Goal: Task Accomplishment & Management: Use online tool/utility

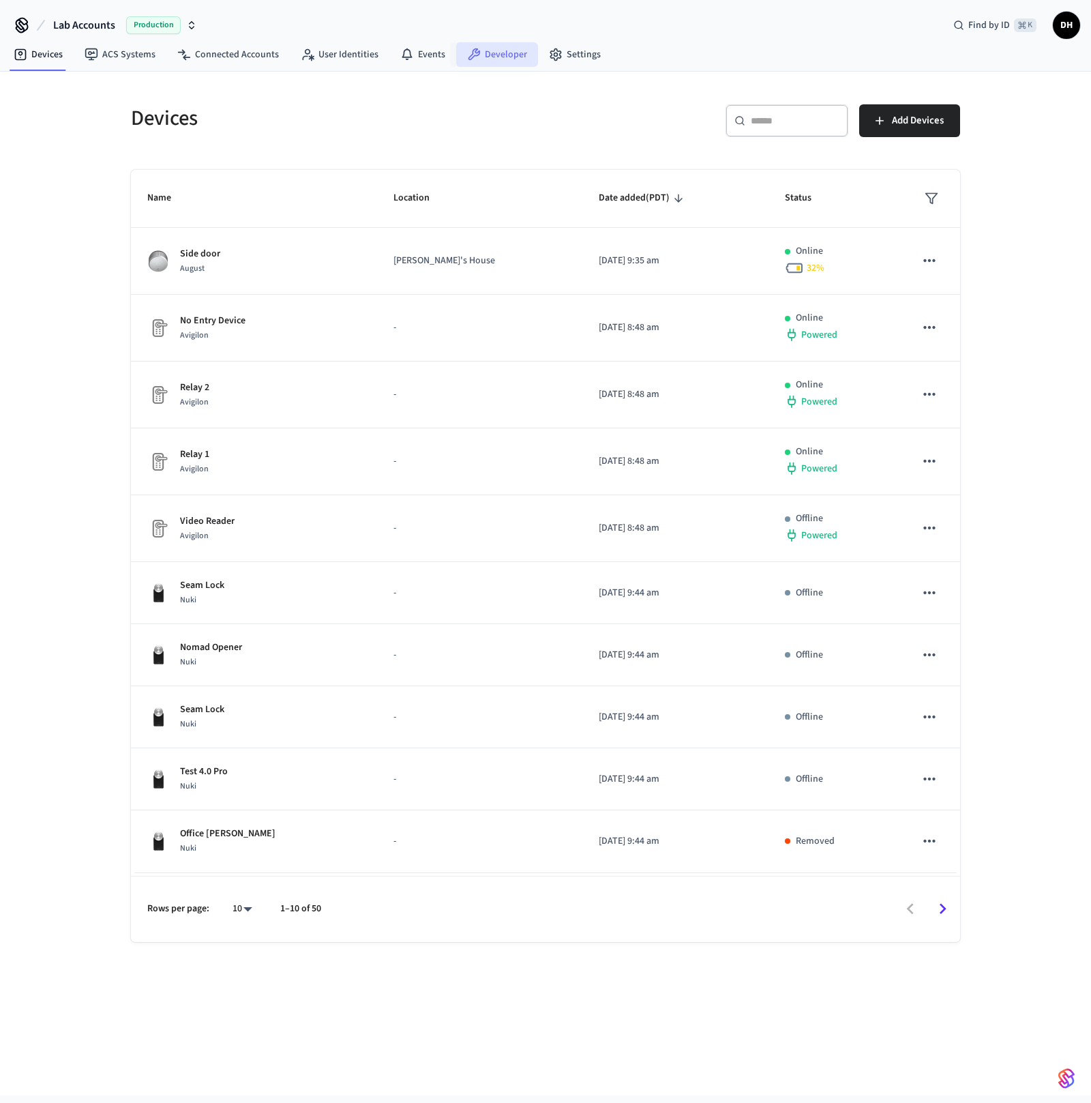
click at [485, 57] on link "Developer" at bounding box center [497, 54] width 82 height 25
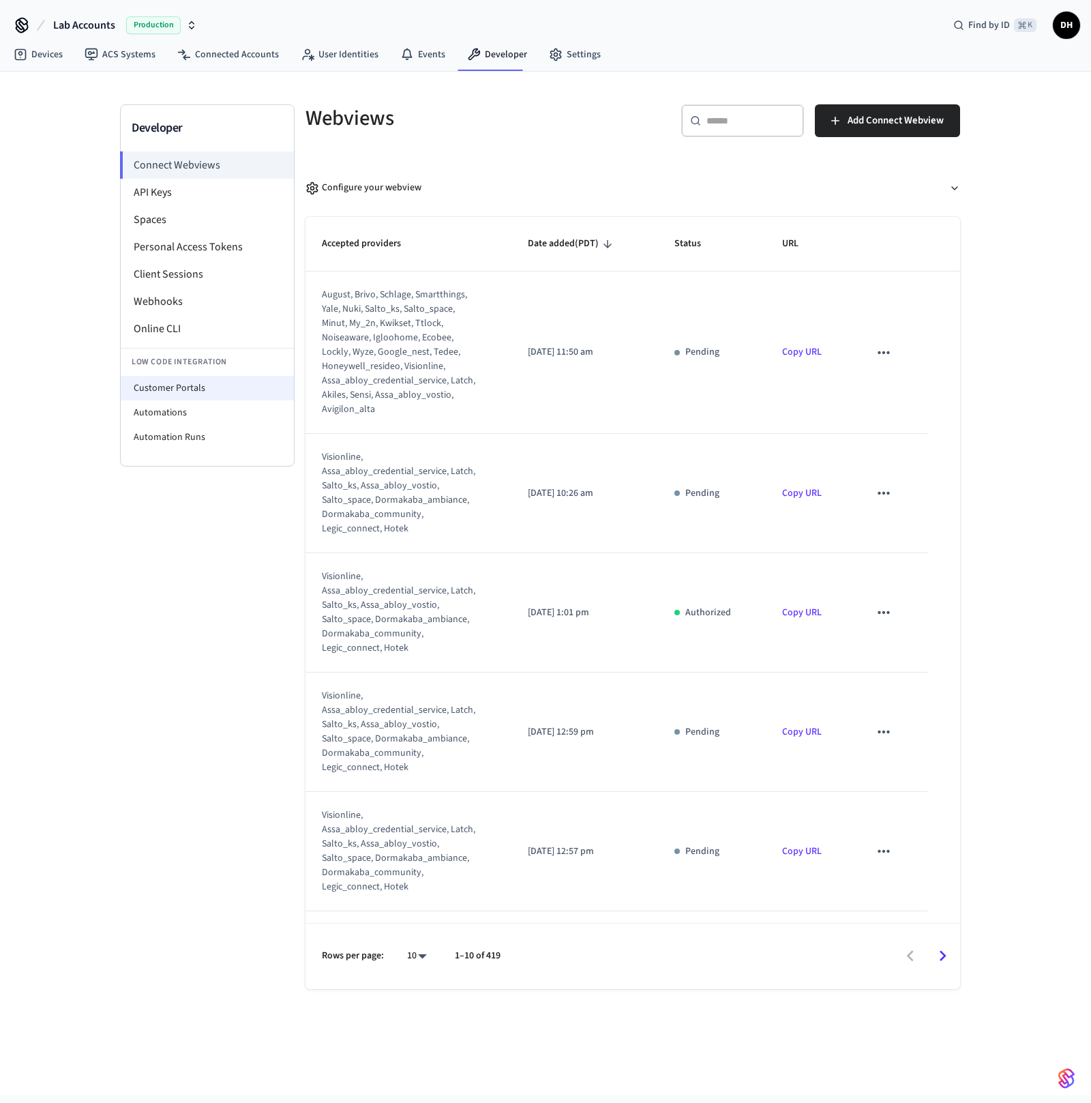
click at [182, 380] on li "Customer Portals" at bounding box center [207, 388] width 173 height 25
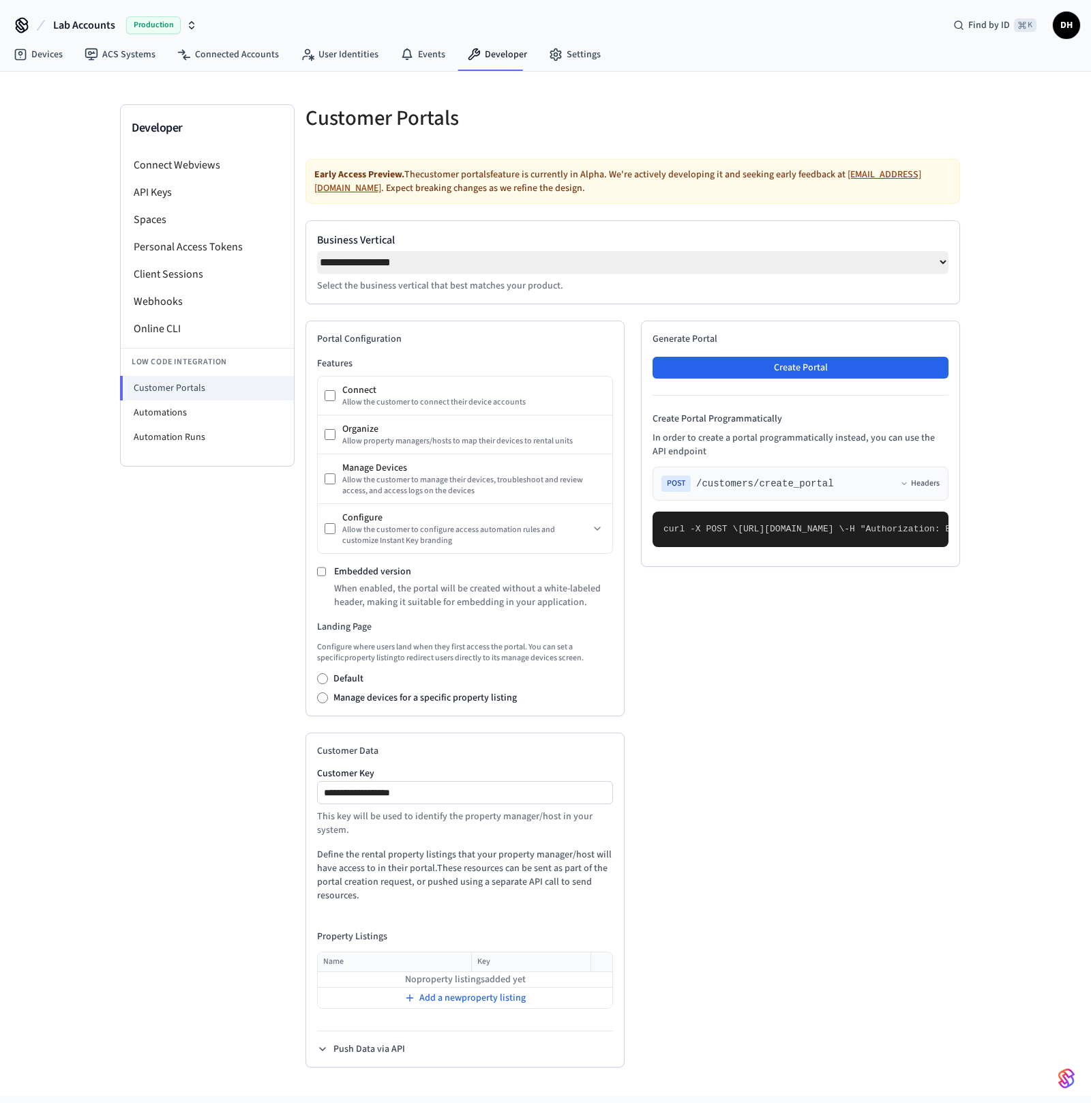
select select "**********"
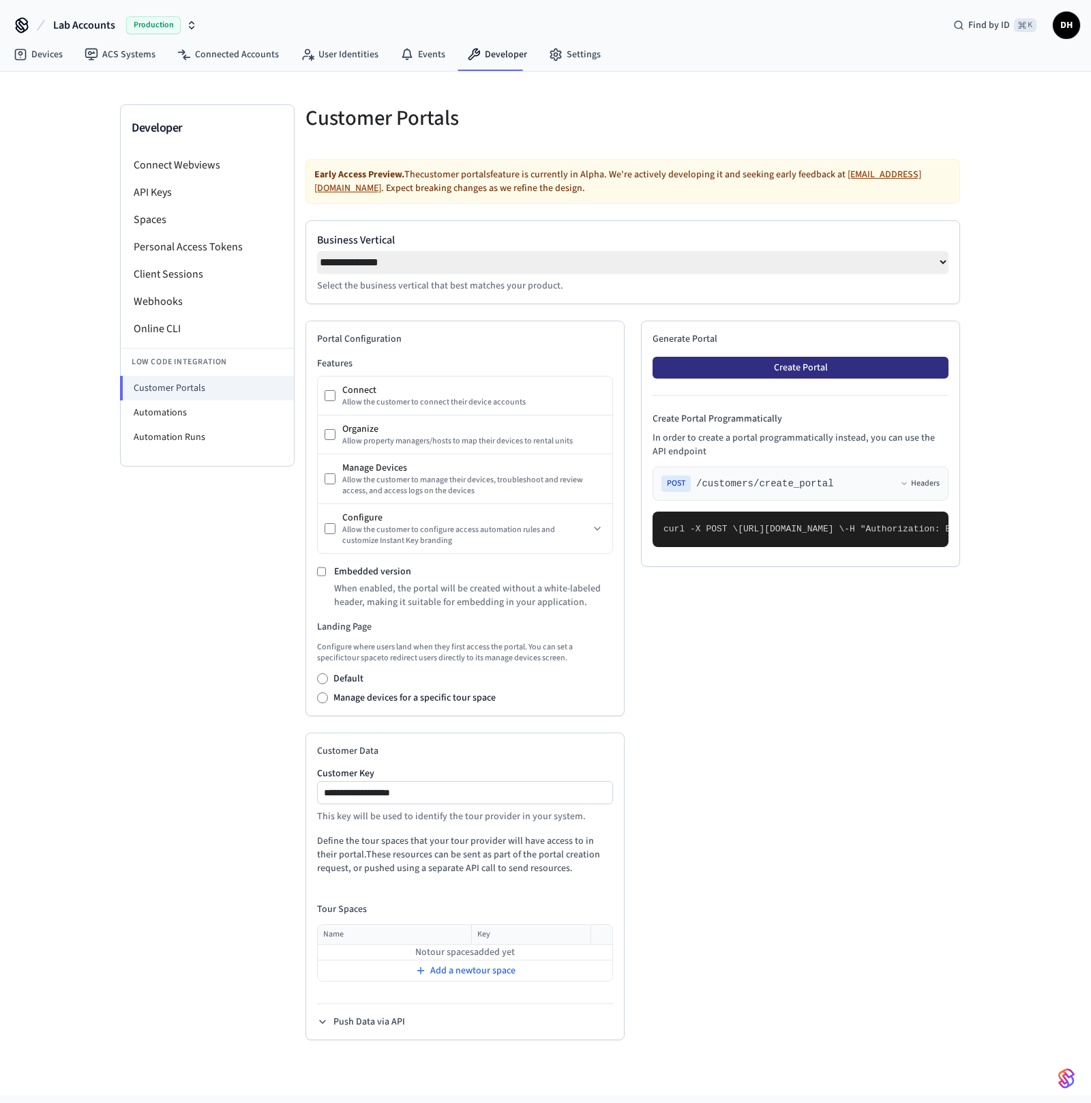
click at [825, 372] on button "Create Portal" at bounding box center [801, 368] width 296 height 22
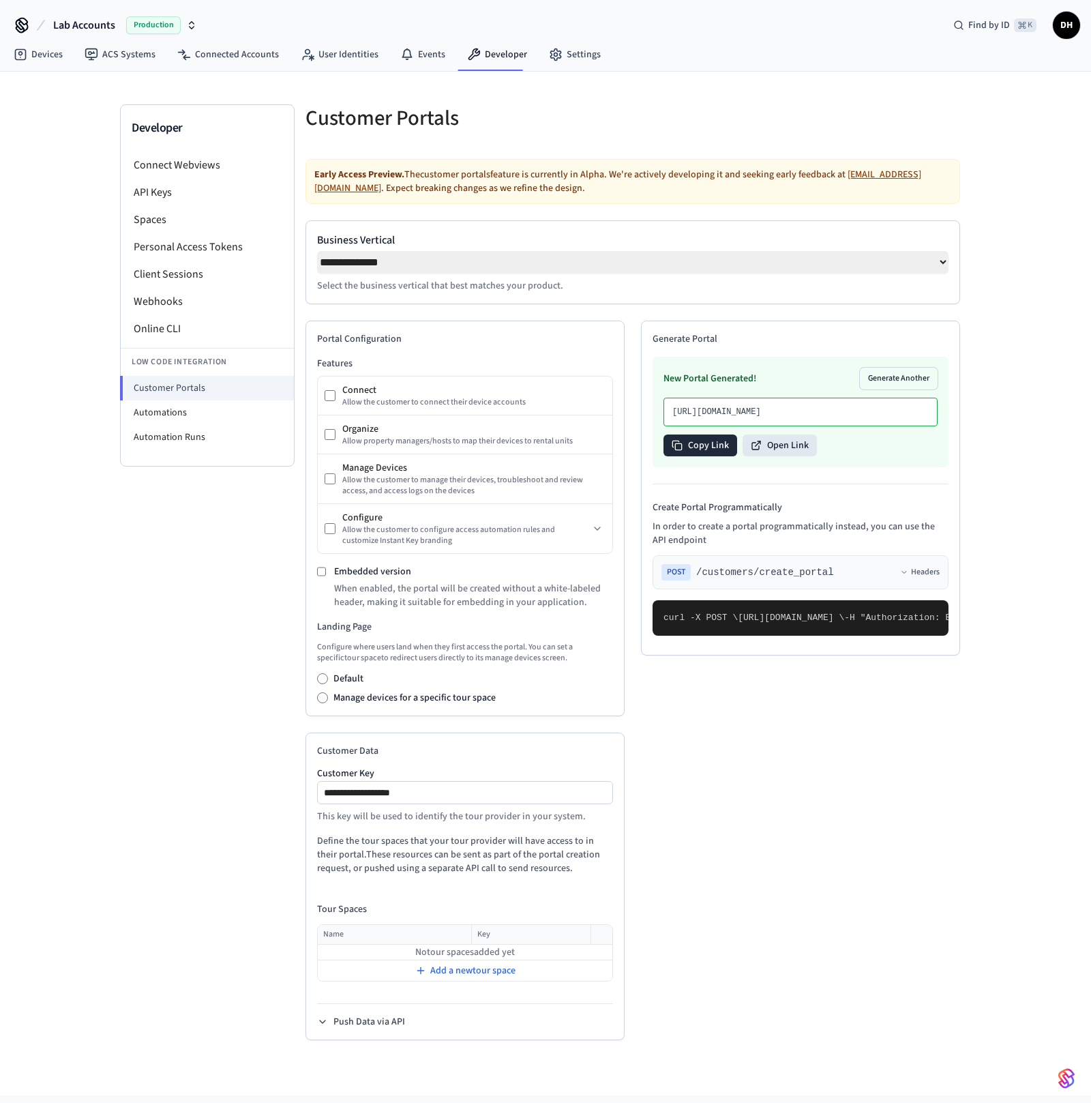
click at [696, 456] on button "Copy Link" at bounding box center [701, 445] width 74 height 22
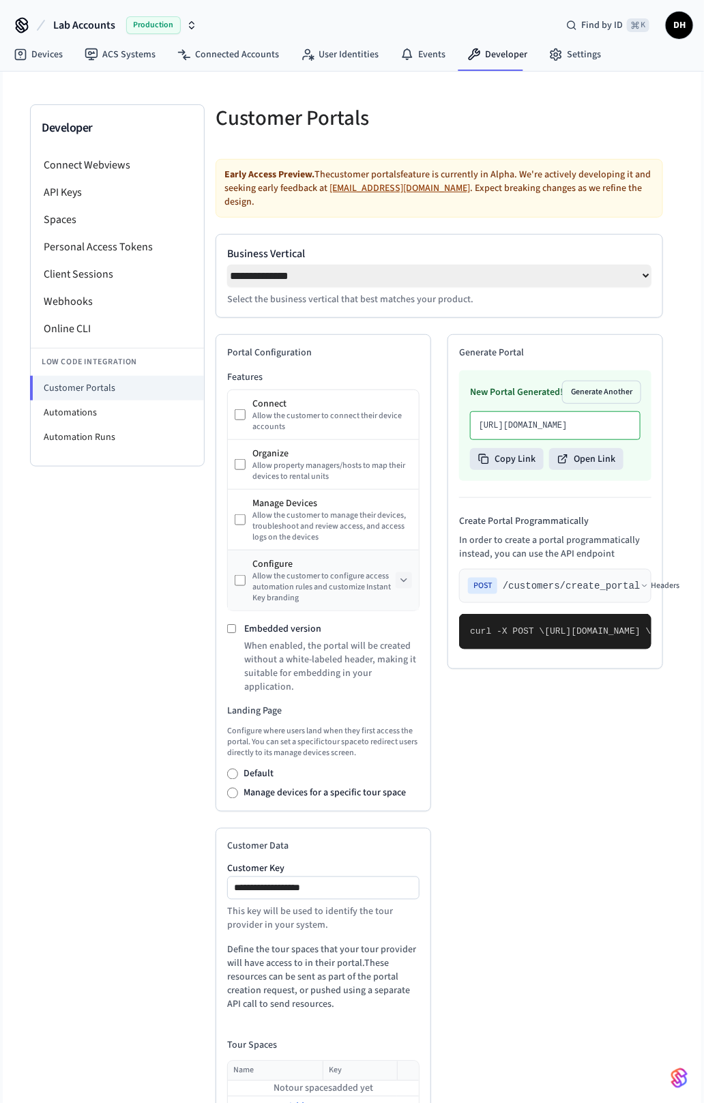
click at [399, 575] on icon at bounding box center [403, 580] width 11 height 11
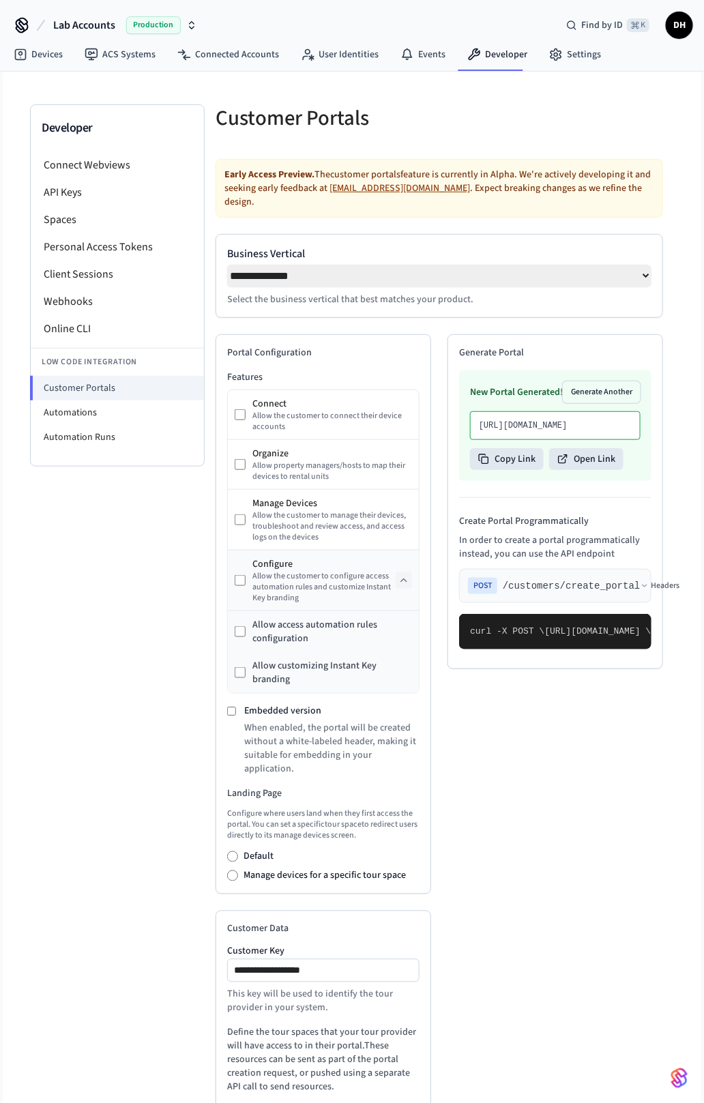
click at [399, 575] on icon at bounding box center [403, 580] width 11 height 11
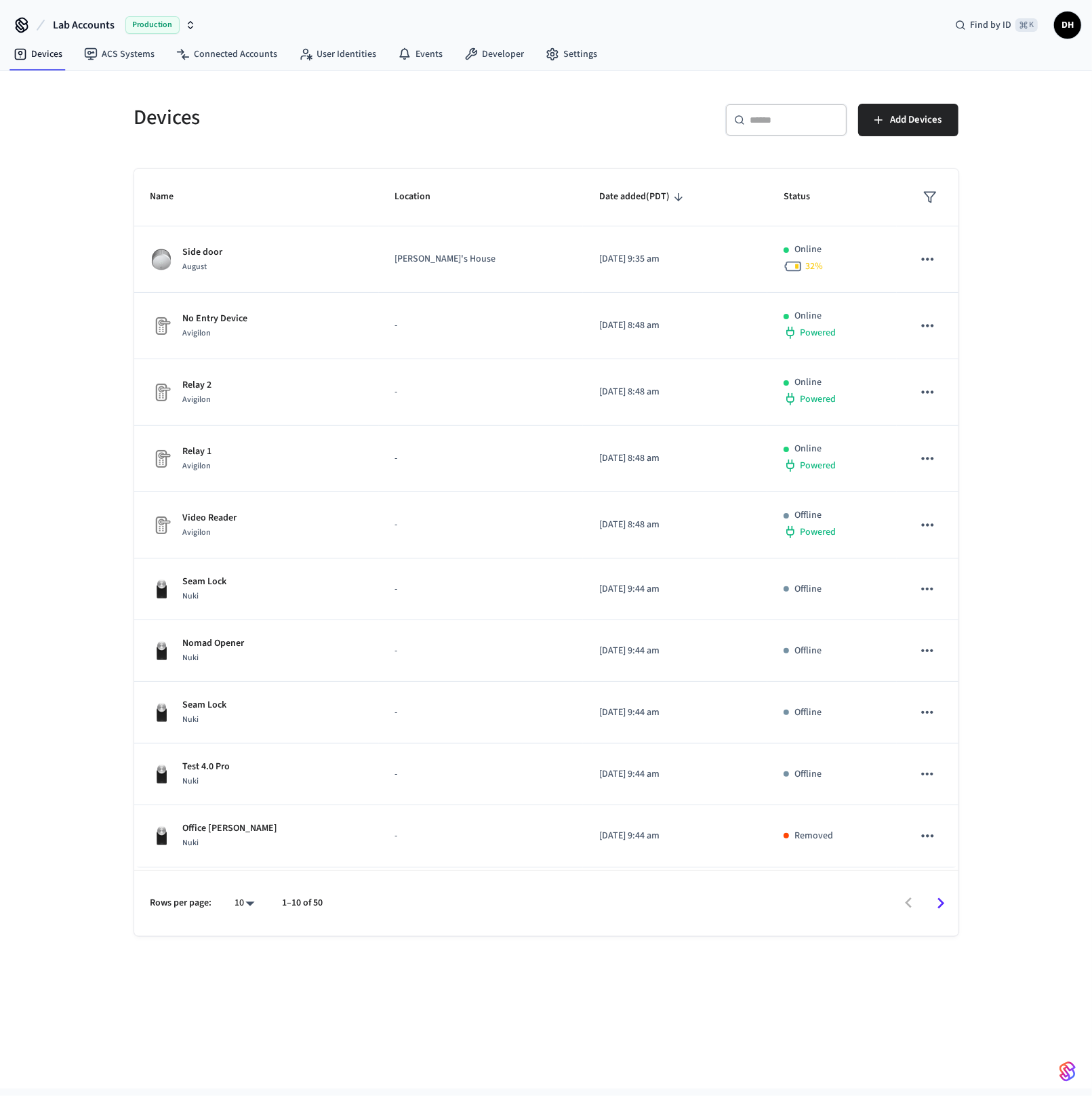
click at [96, 25] on span "Lab Accounts" at bounding box center [83, 25] width 62 height 16
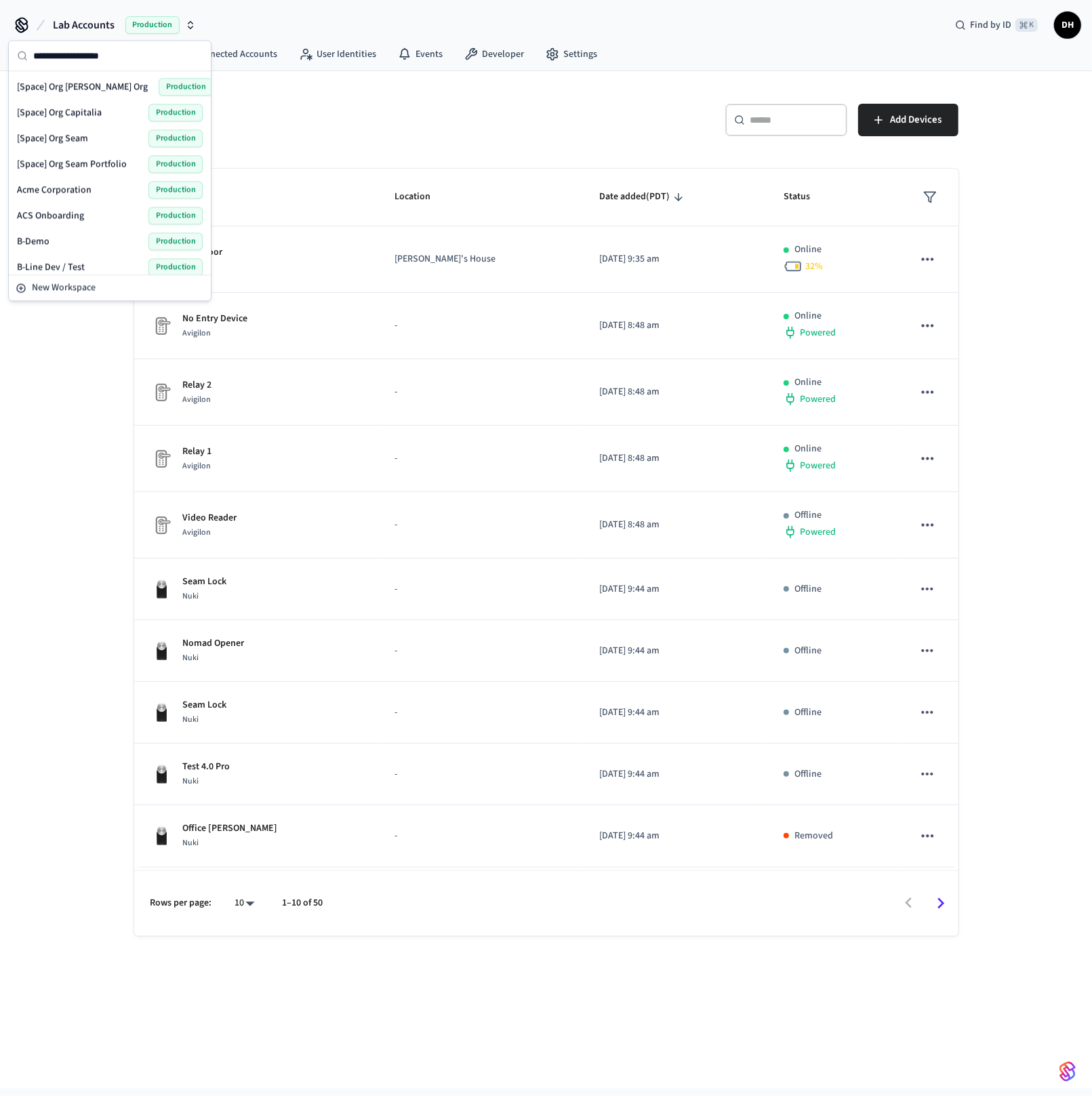
scroll to position [486, 0]
click at [96, 212] on span "Ender Development" at bounding box center [58, 219] width 81 height 14
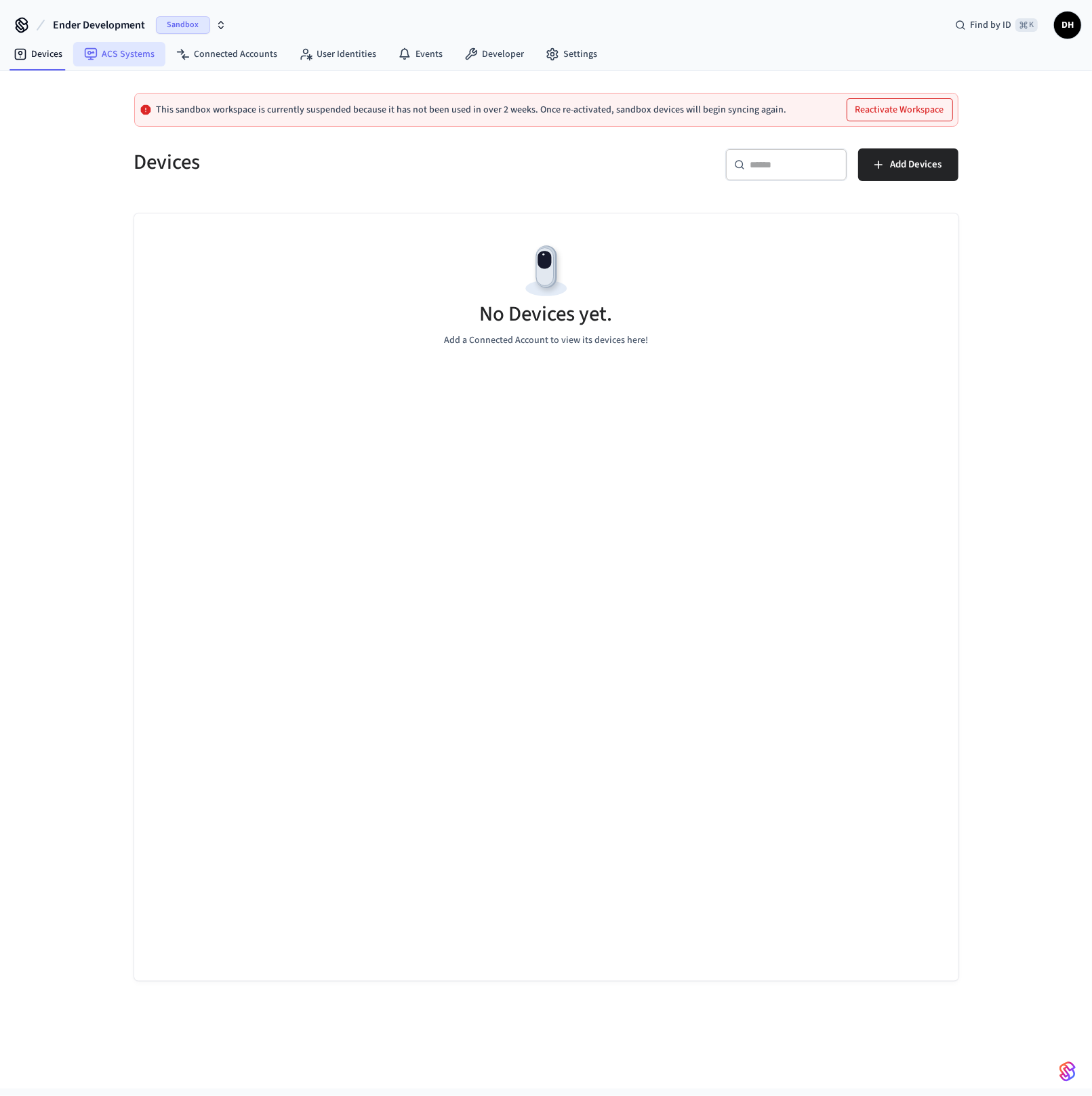
click at [135, 58] on link "ACS Systems" at bounding box center [119, 54] width 92 height 25
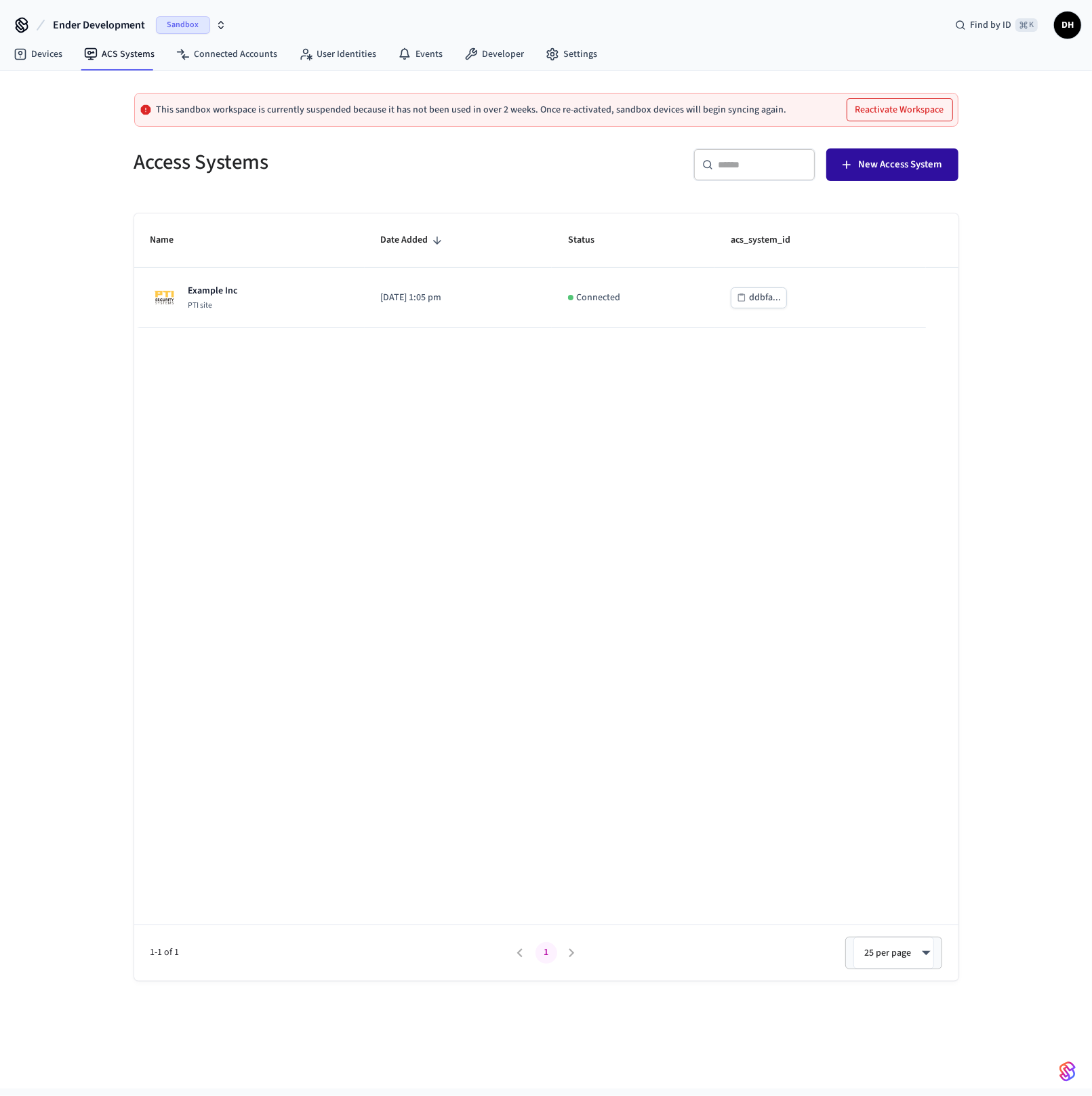
click at [922, 166] on span "New Access System" at bounding box center [900, 165] width 83 height 18
